Goal: Information Seeking & Learning: Learn about a topic

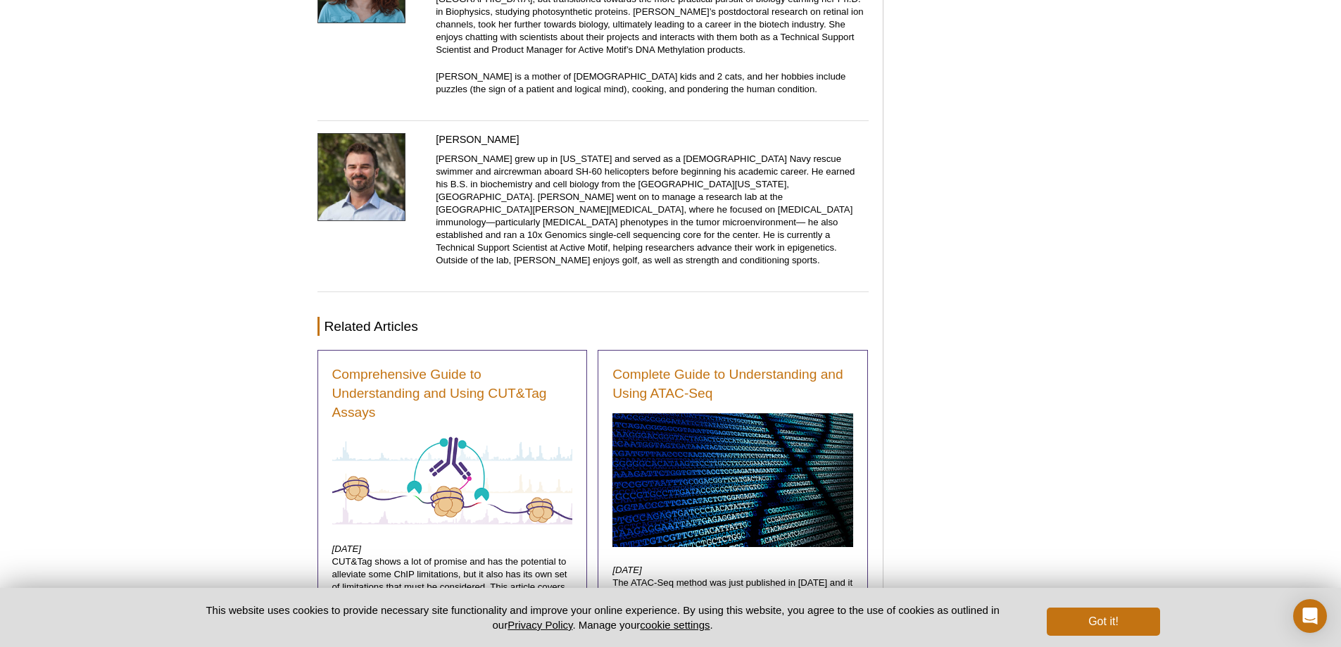
scroll to position [7753, 0]
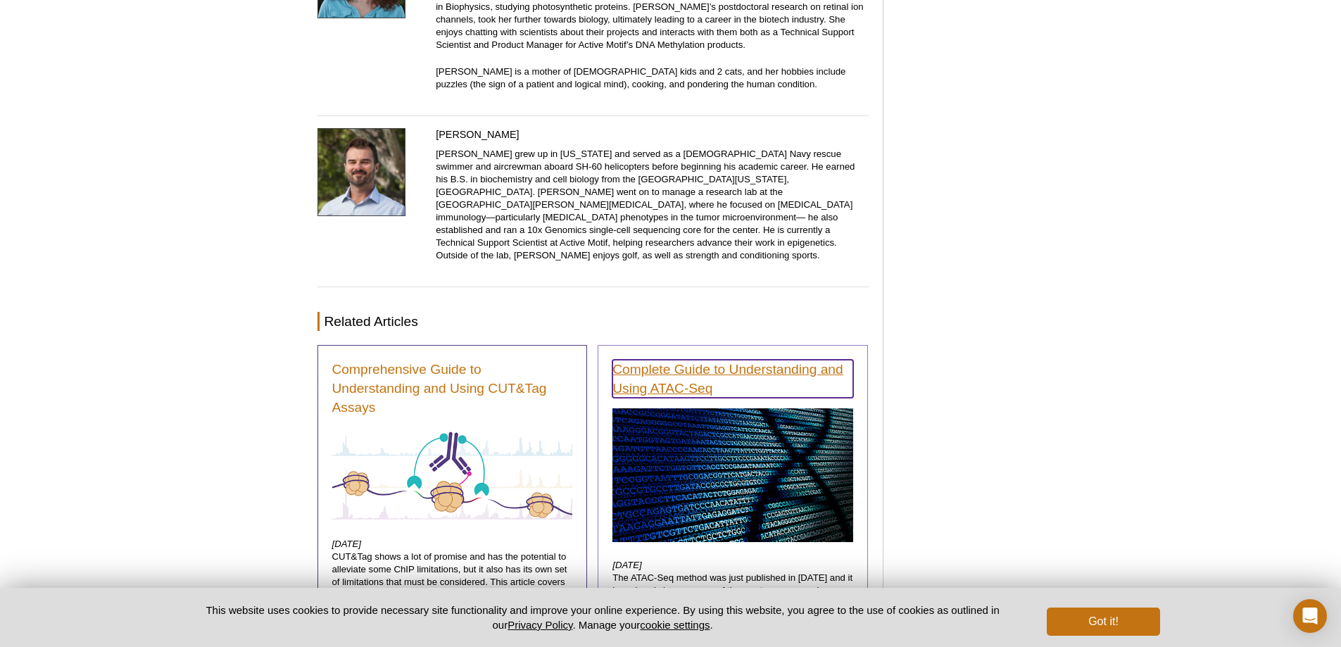
click at [810, 360] on link "Complete Guide to Understanding and Using ATAC‑Seq" at bounding box center [733, 379] width 241 height 38
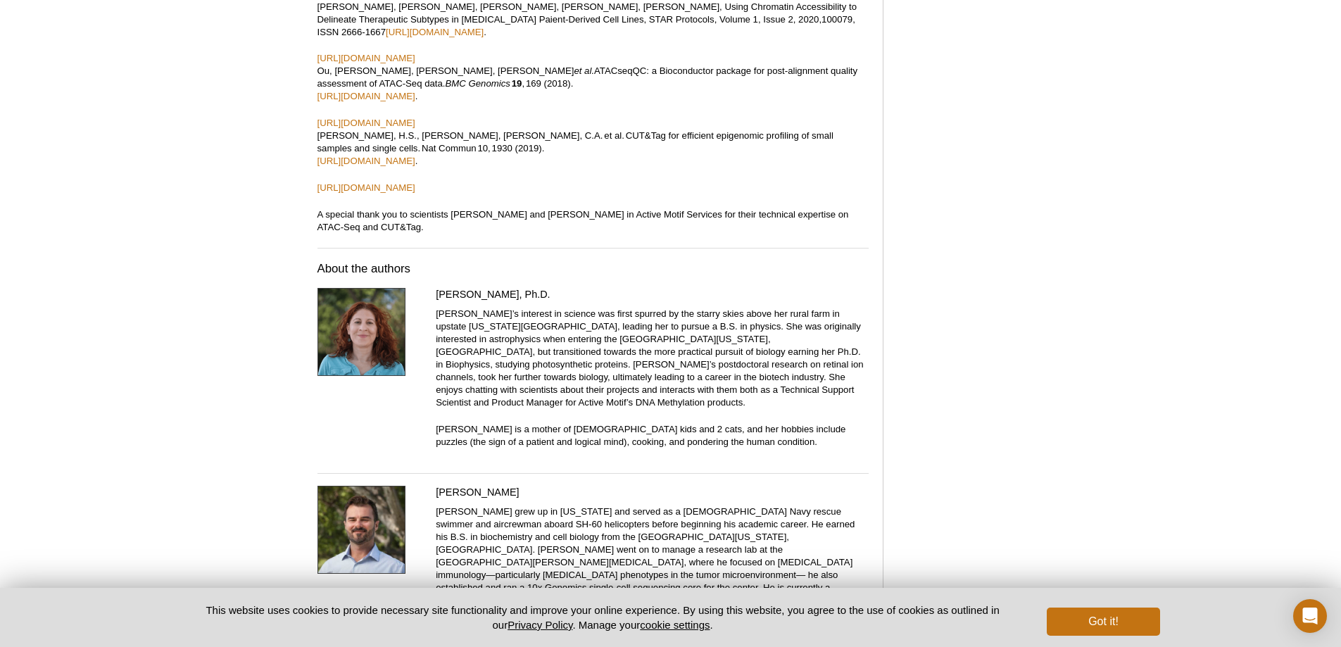
scroll to position [7330, 0]
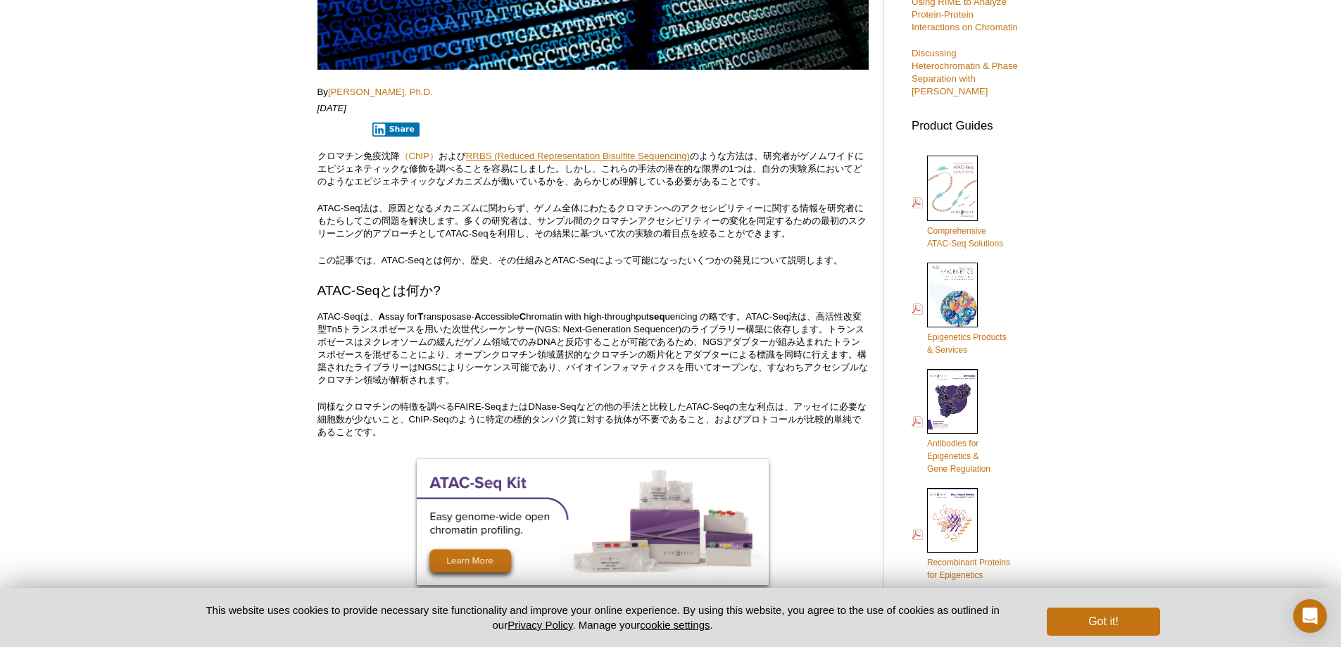
scroll to position [704, 0]
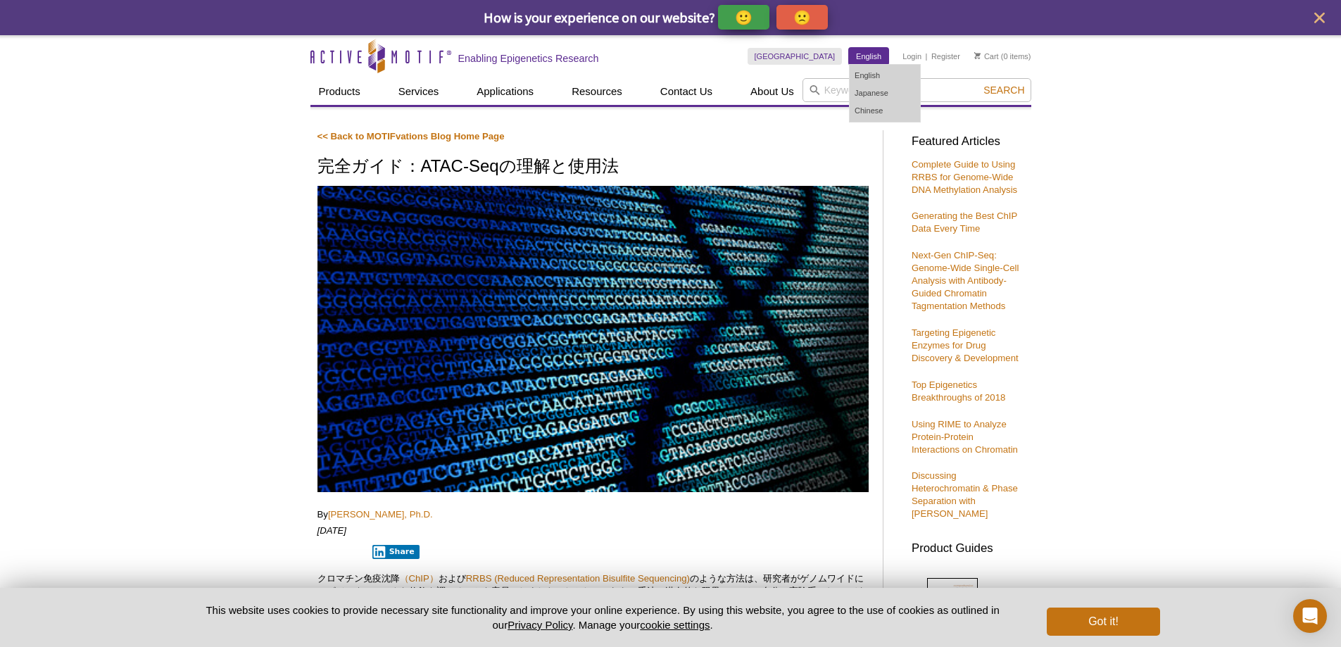
click at [868, 54] on link "English" at bounding box center [868, 56] width 39 height 17
click at [873, 73] on link "English" at bounding box center [885, 76] width 70 height 18
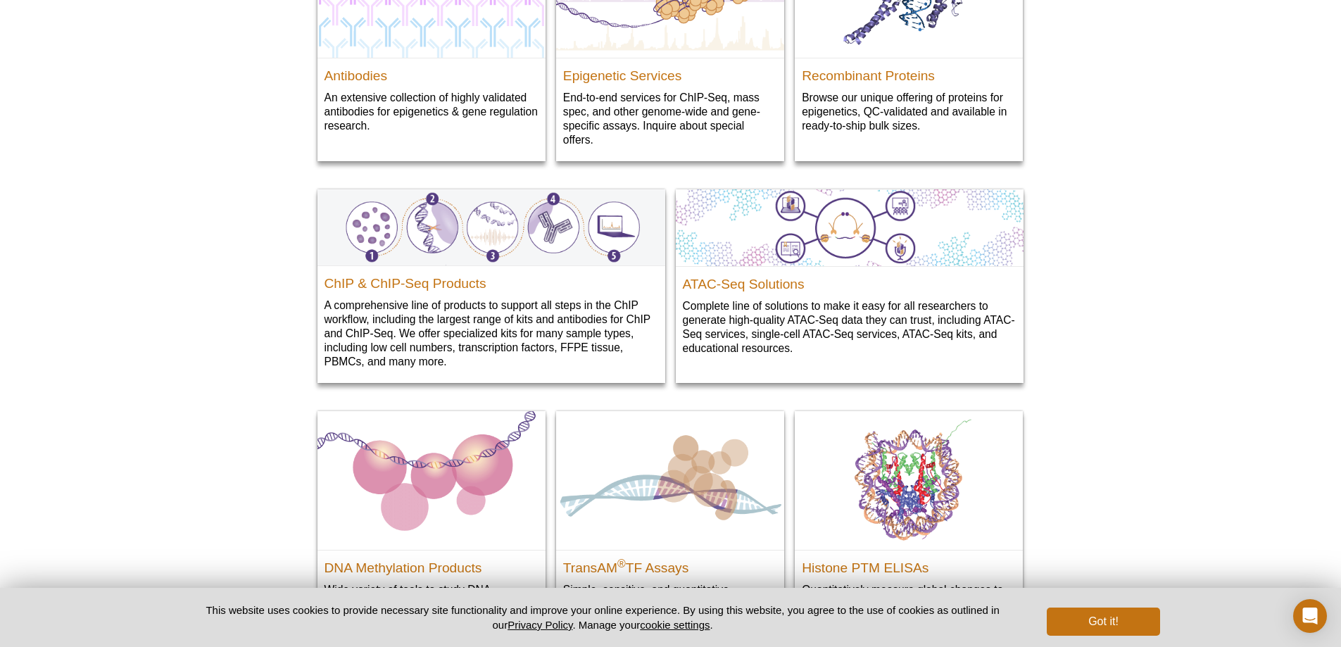
scroll to position [1619, 0]
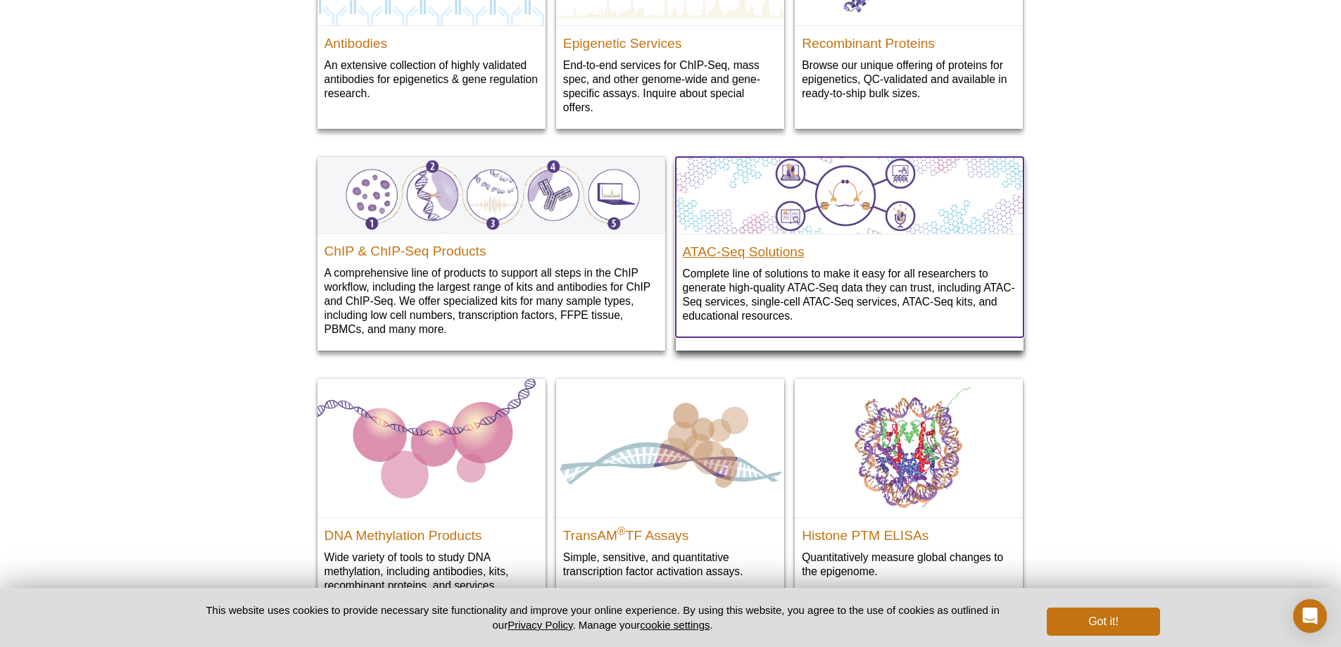
click at [768, 248] on h2 "ATAC-Seq Solutions" at bounding box center [850, 248] width 334 height 21
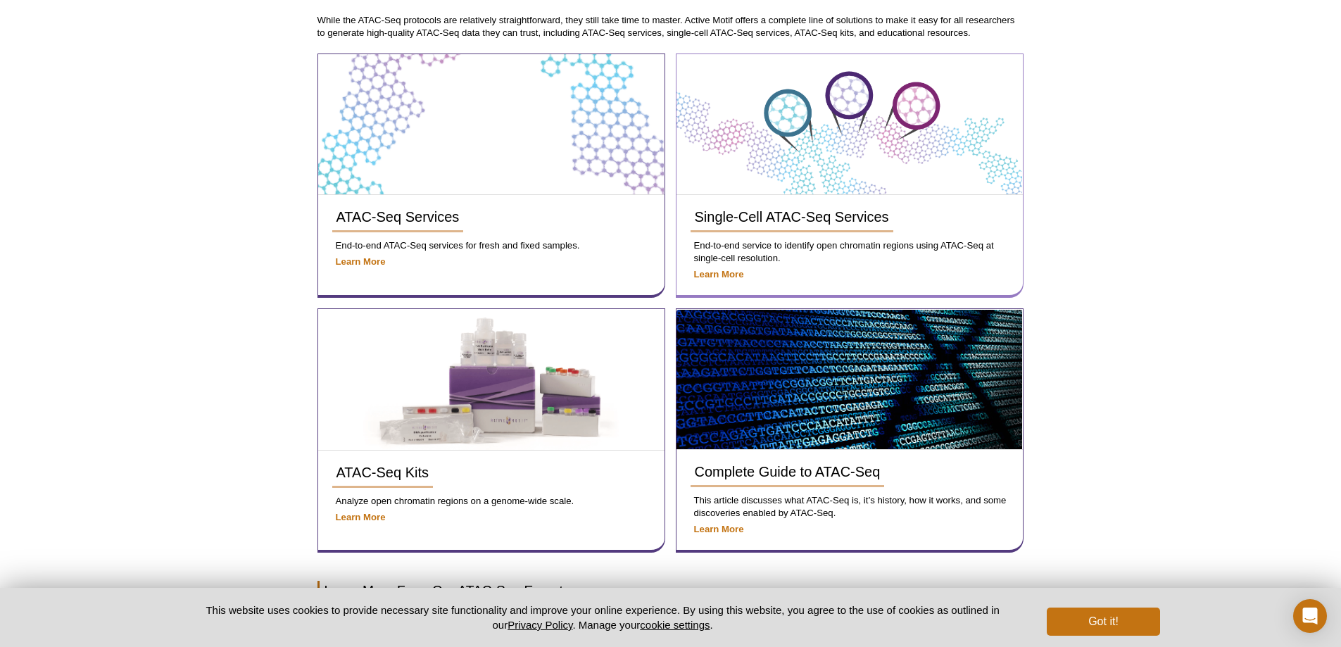
scroll to position [282, 0]
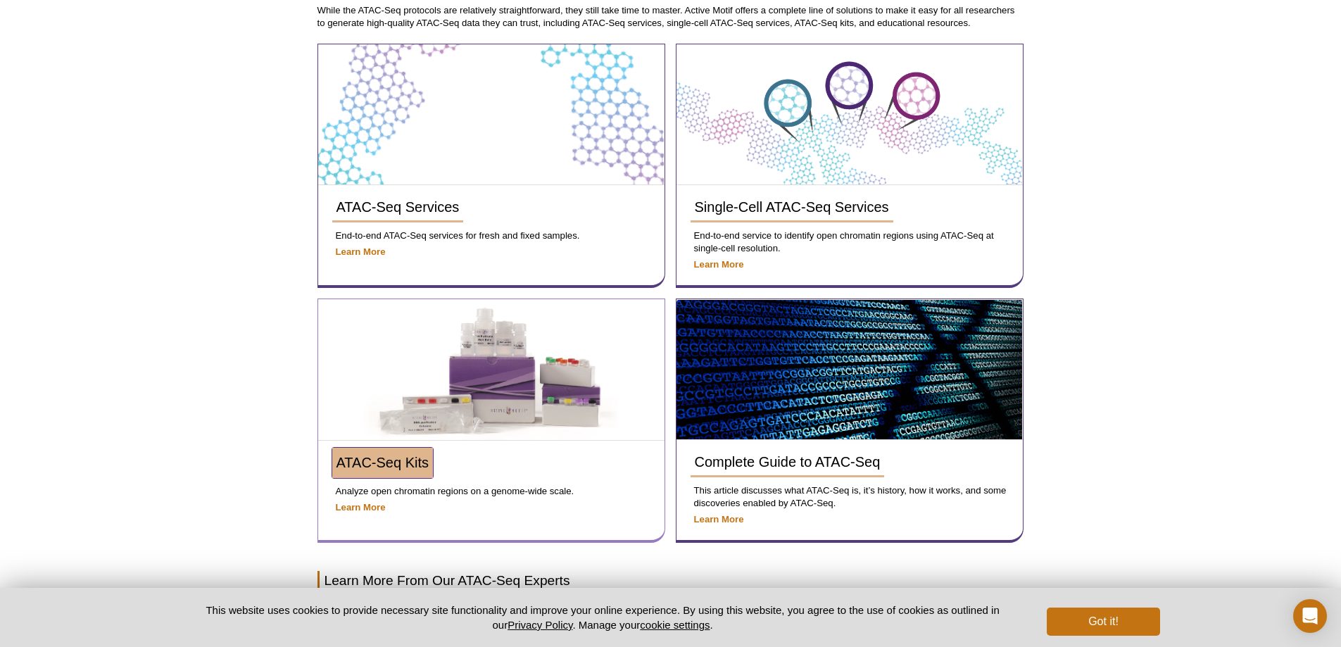
click at [382, 463] on span "ATAC-Seq Kits" at bounding box center [383, 462] width 93 height 15
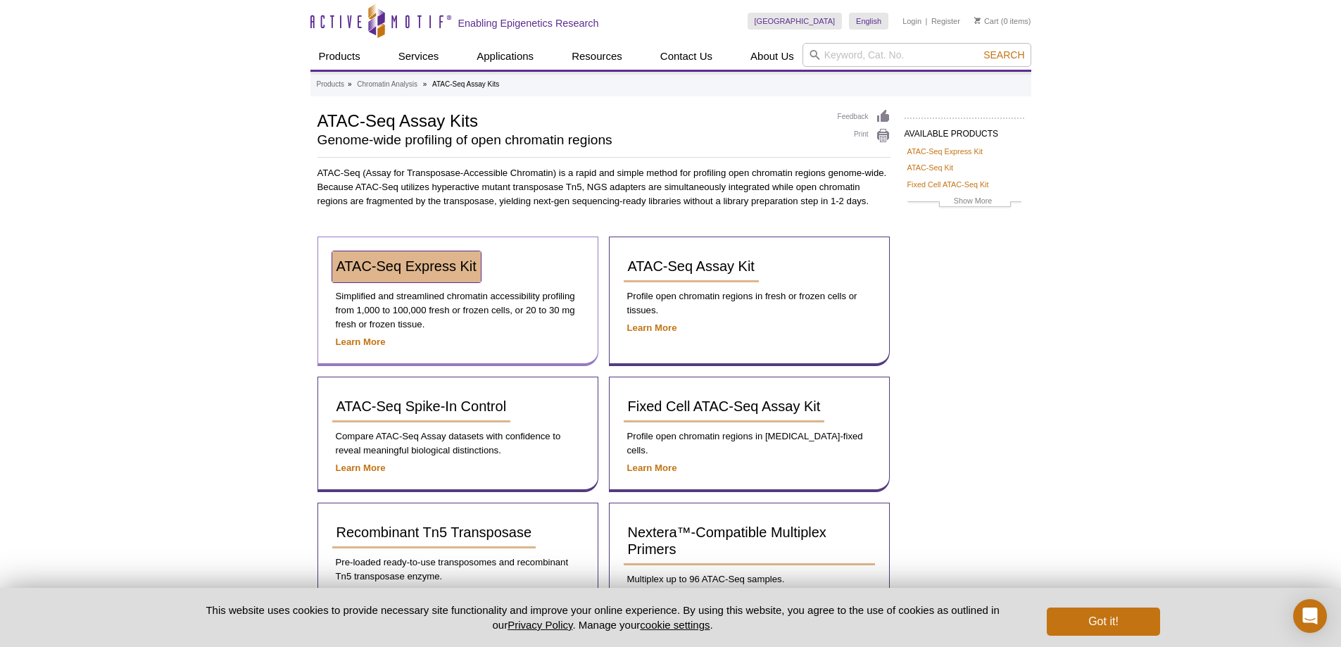
click at [410, 258] on link "ATAC-Seq Express Kit" at bounding box center [406, 266] width 149 height 31
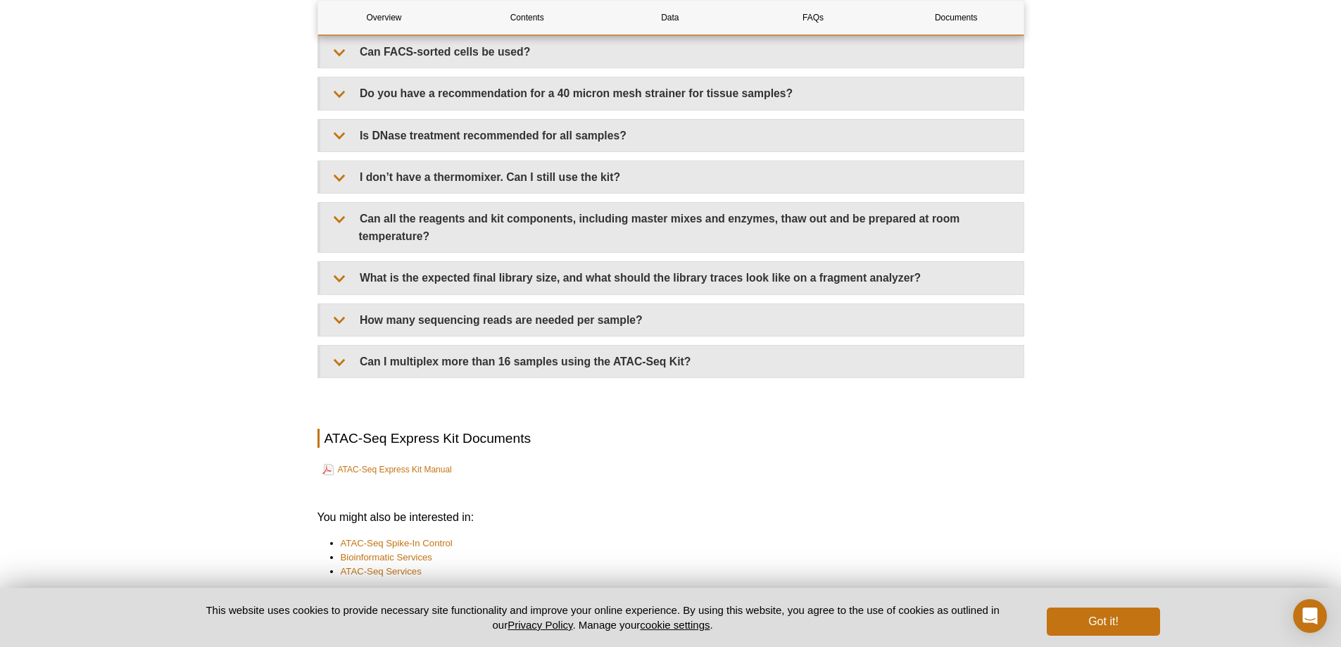
scroll to position [3330, 0]
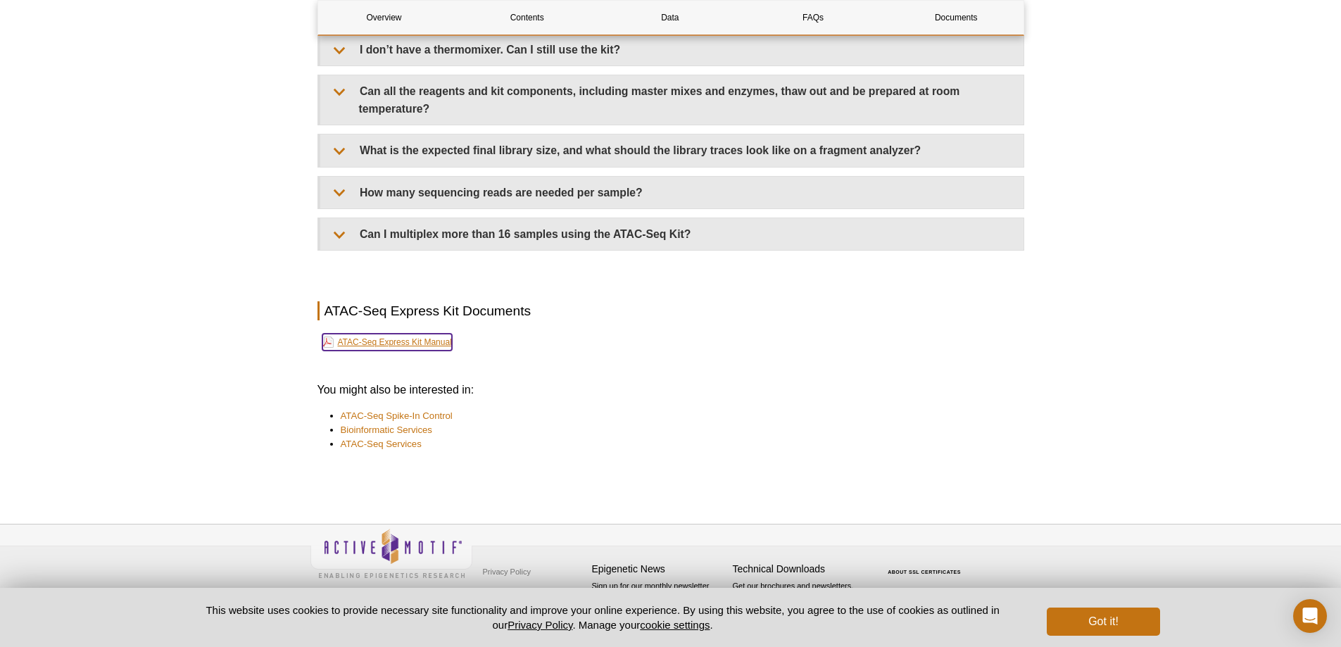
click at [411, 340] on link "ATAC-Seq Express Kit Manual" at bounding box center [387, 342] width 130 height 17
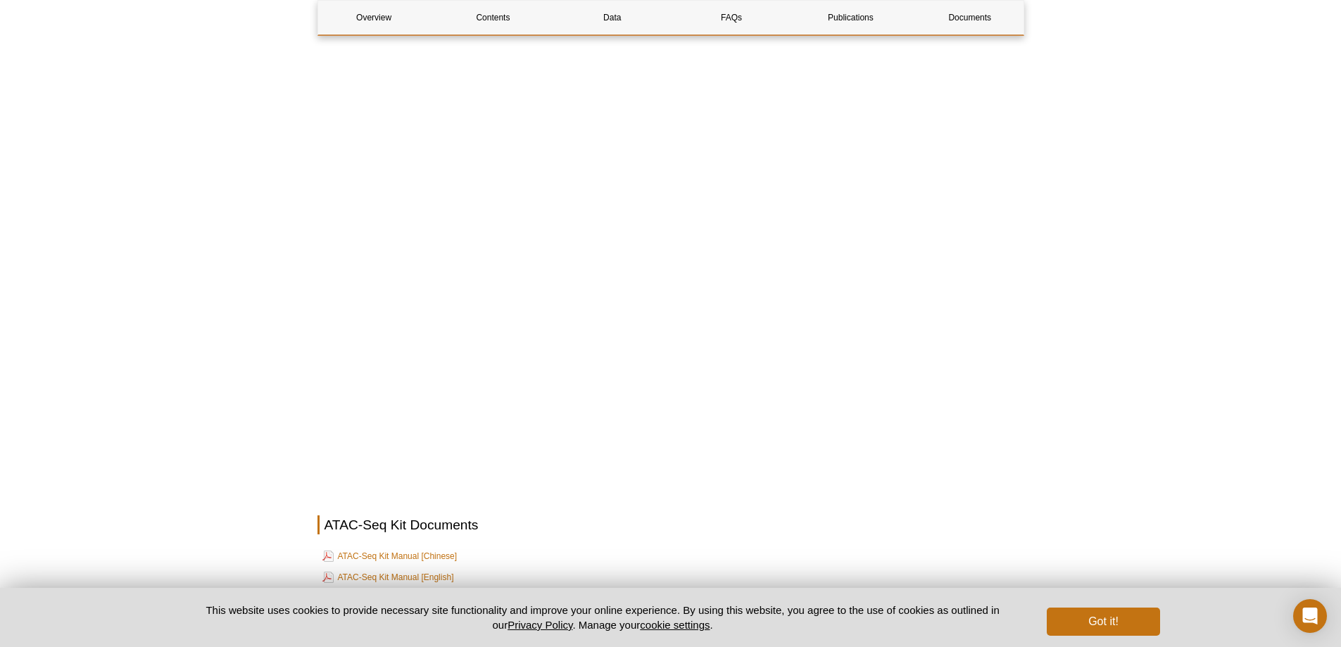
scroll to position [3675, 0]
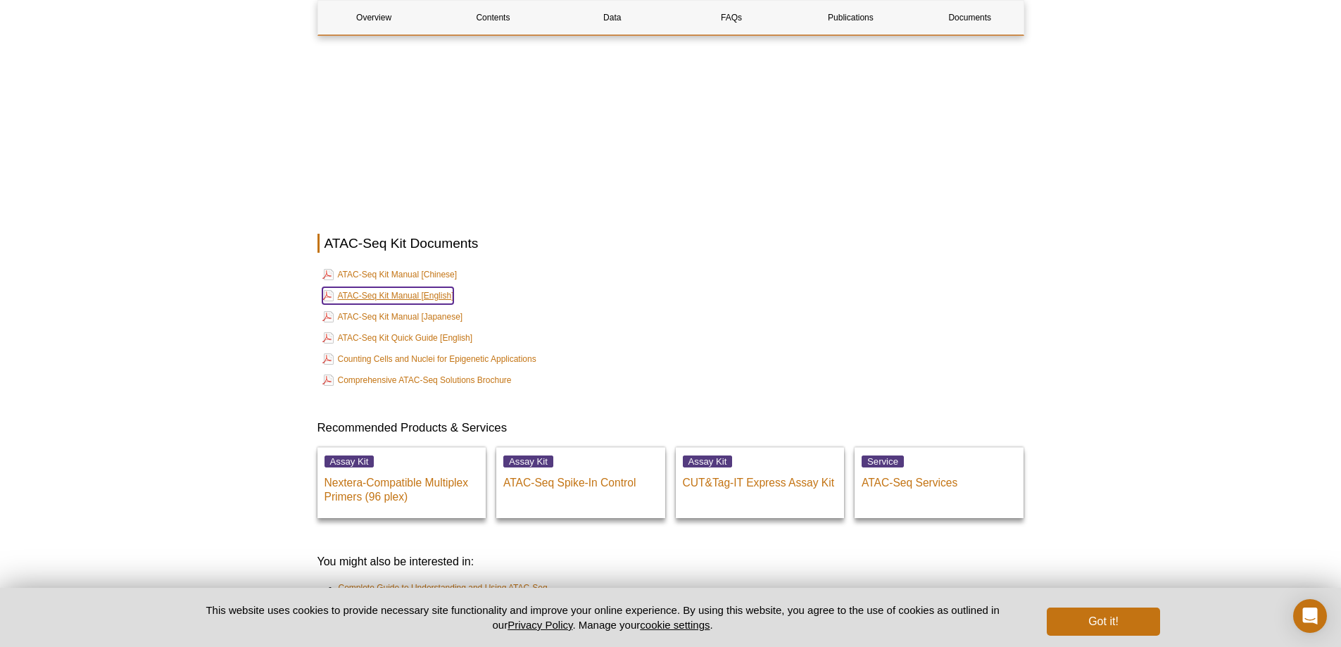
click at [444, 287] on link "ATAC-Seq Kit Manual [English]" at bounding box center [388, 295] width 132 height 17
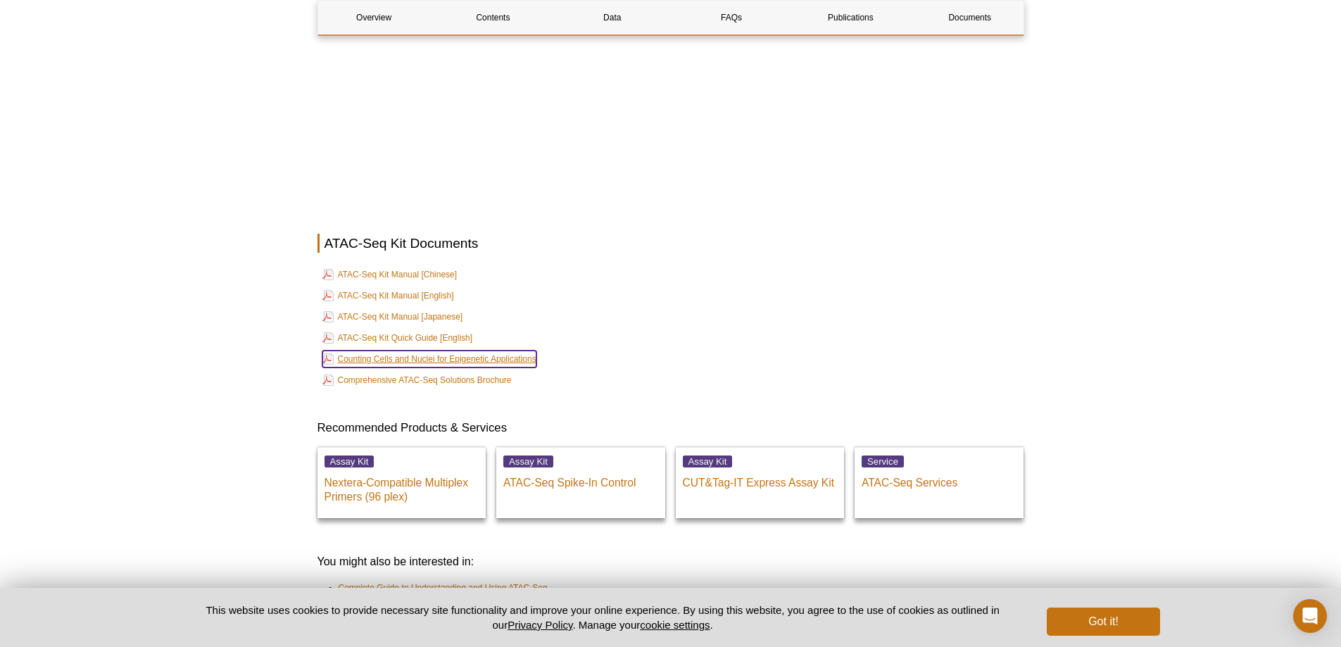
click at [452, 351] on link "Counting Cells and Nuclei for Epigenetic Applications" at bounding box center [429, 359] width 214 height 17
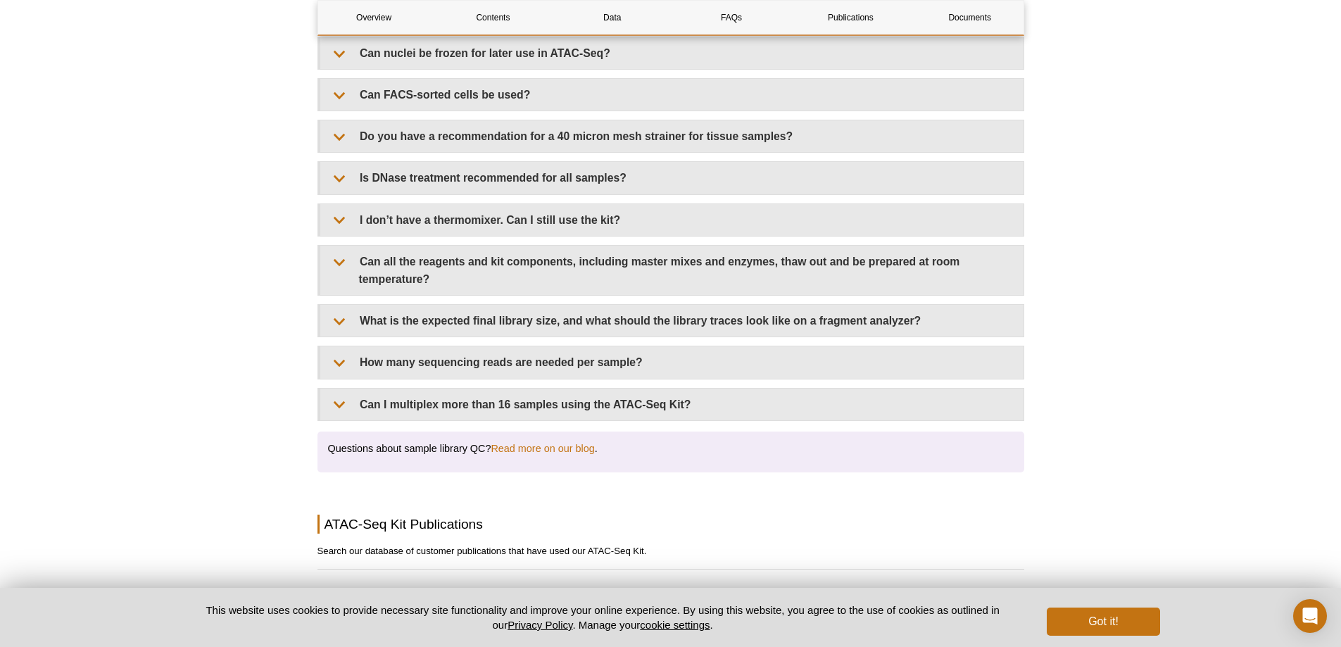
scroll to position [2746, 0]
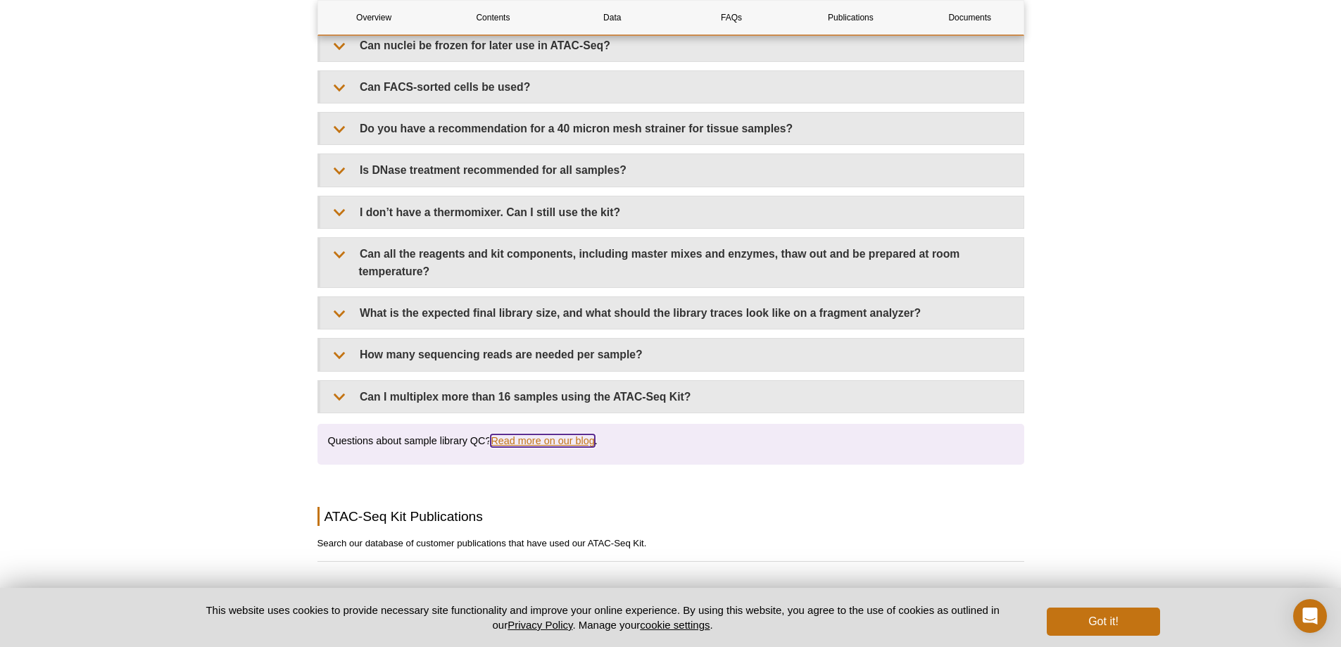
click at [534, 434] on link "Read more on our blog" at bounding box center [542, 440] width 103 height 13
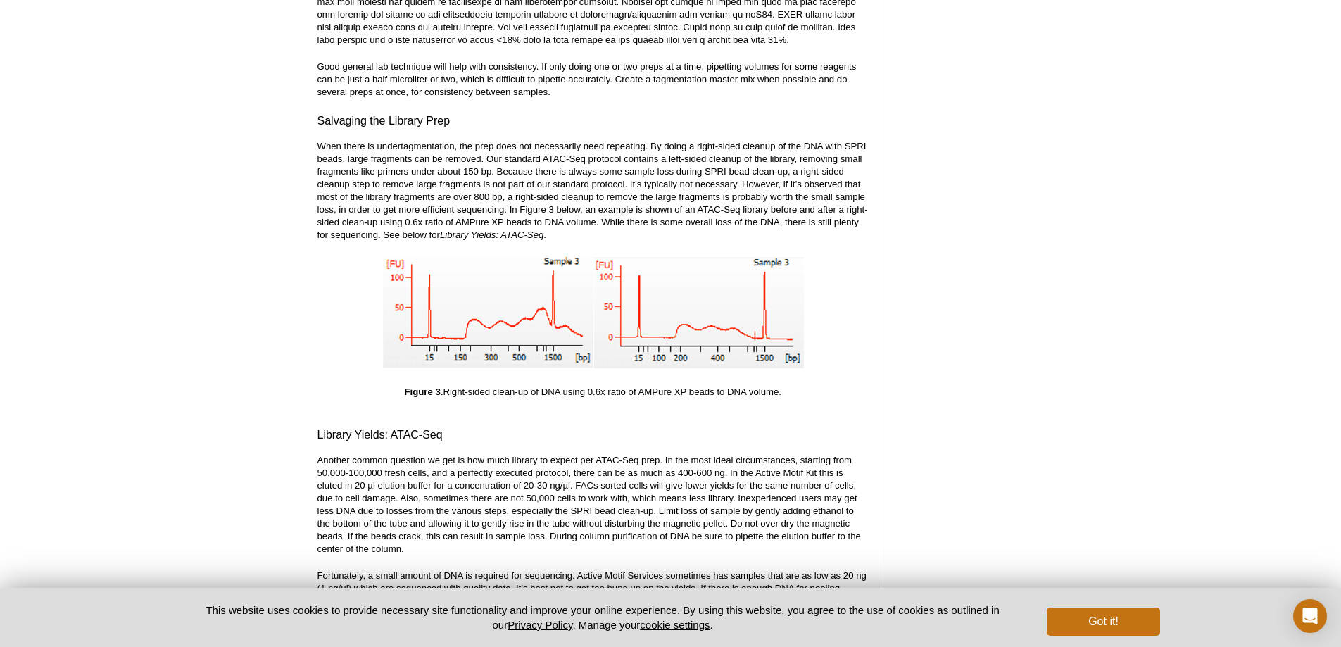
scroll to position [2907, 0]
